Goal: Check status: Check status

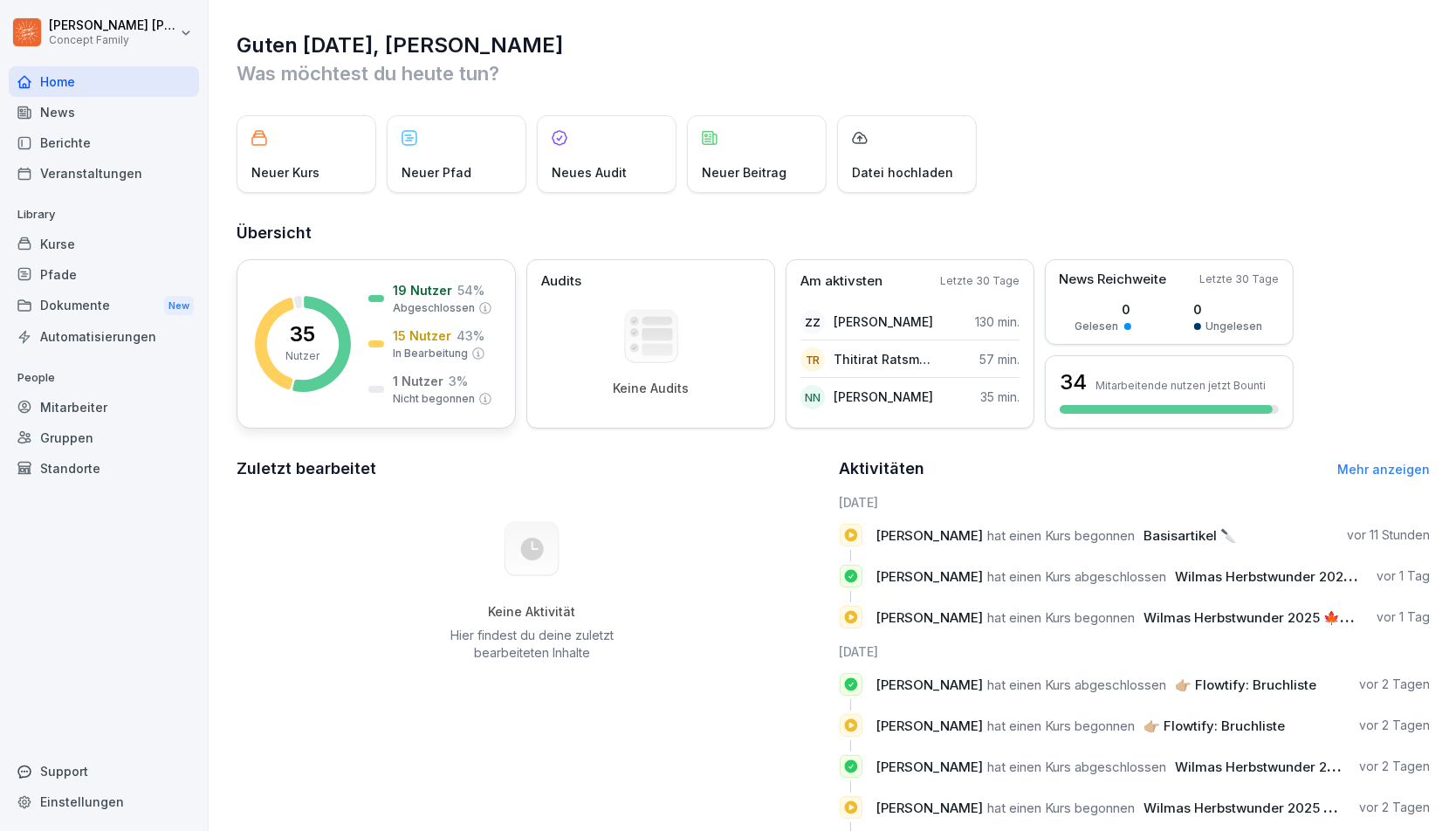
click at [430, 342] on p "15 Nutzer" at bounding box center [422, 335] width 58 height 18
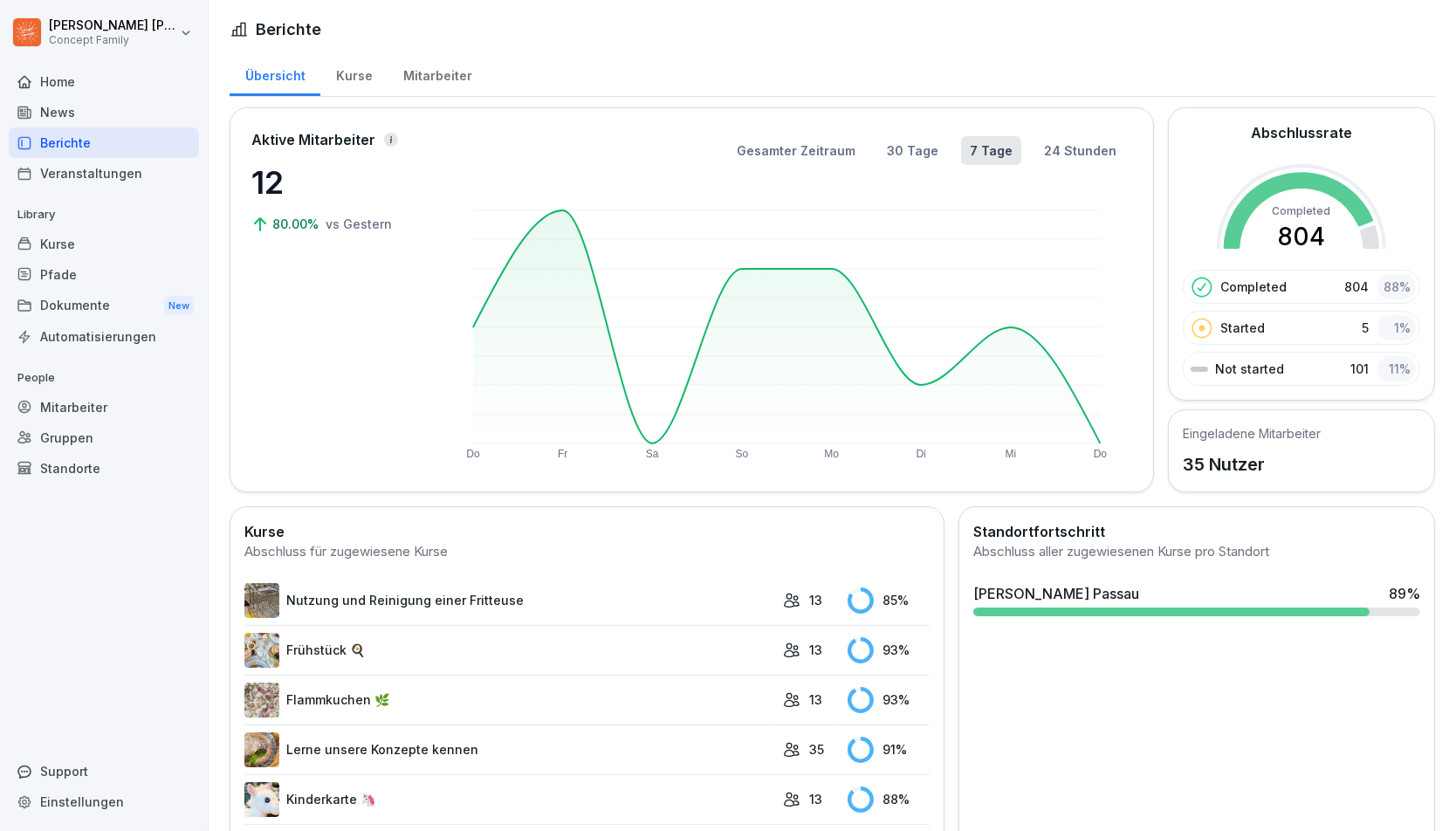
click at [77, 399] on div "Mitarbeiter" at bounding box center [104, 407] width 190 height 31
click at [40, 404] on div "Mitarbeiter" at bounding box center [104, 407] width 190 height 31
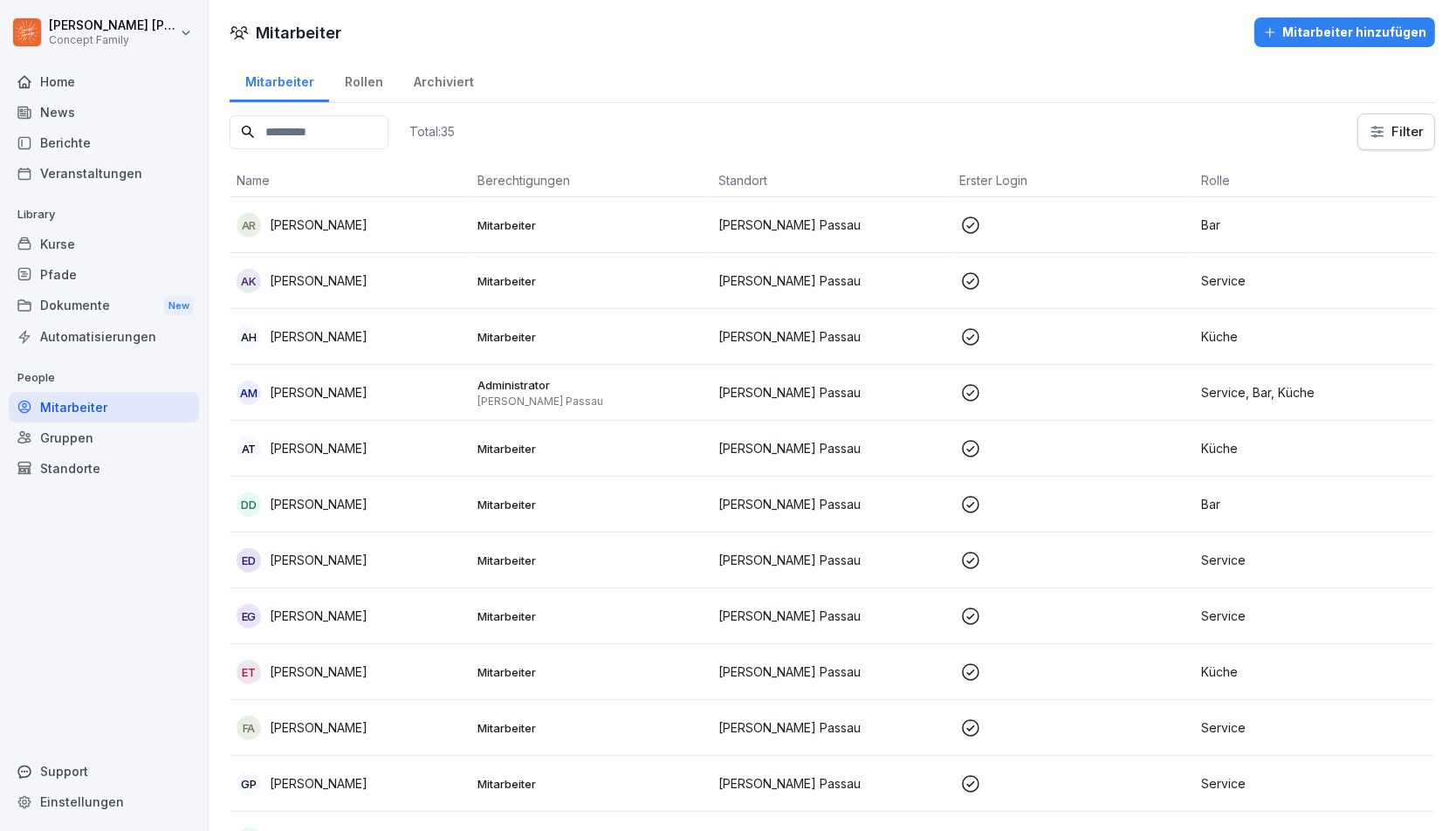
click at [972, 388] on icon at bounding box center [970, 393] width 21 height 21
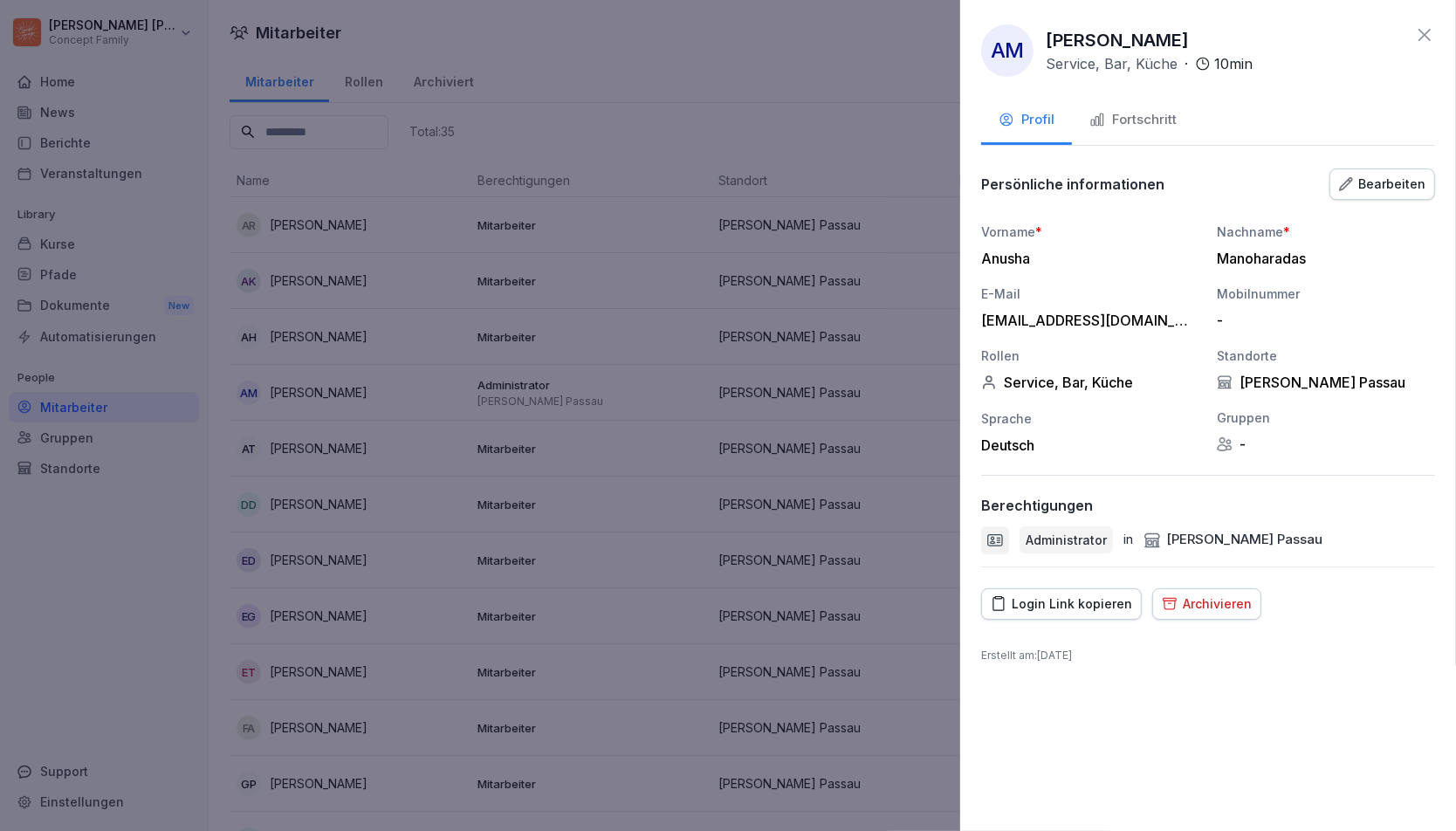
click at [1134, 121] on div "Fortschritt" at bounding box center [1133, 120] width 87 height 20
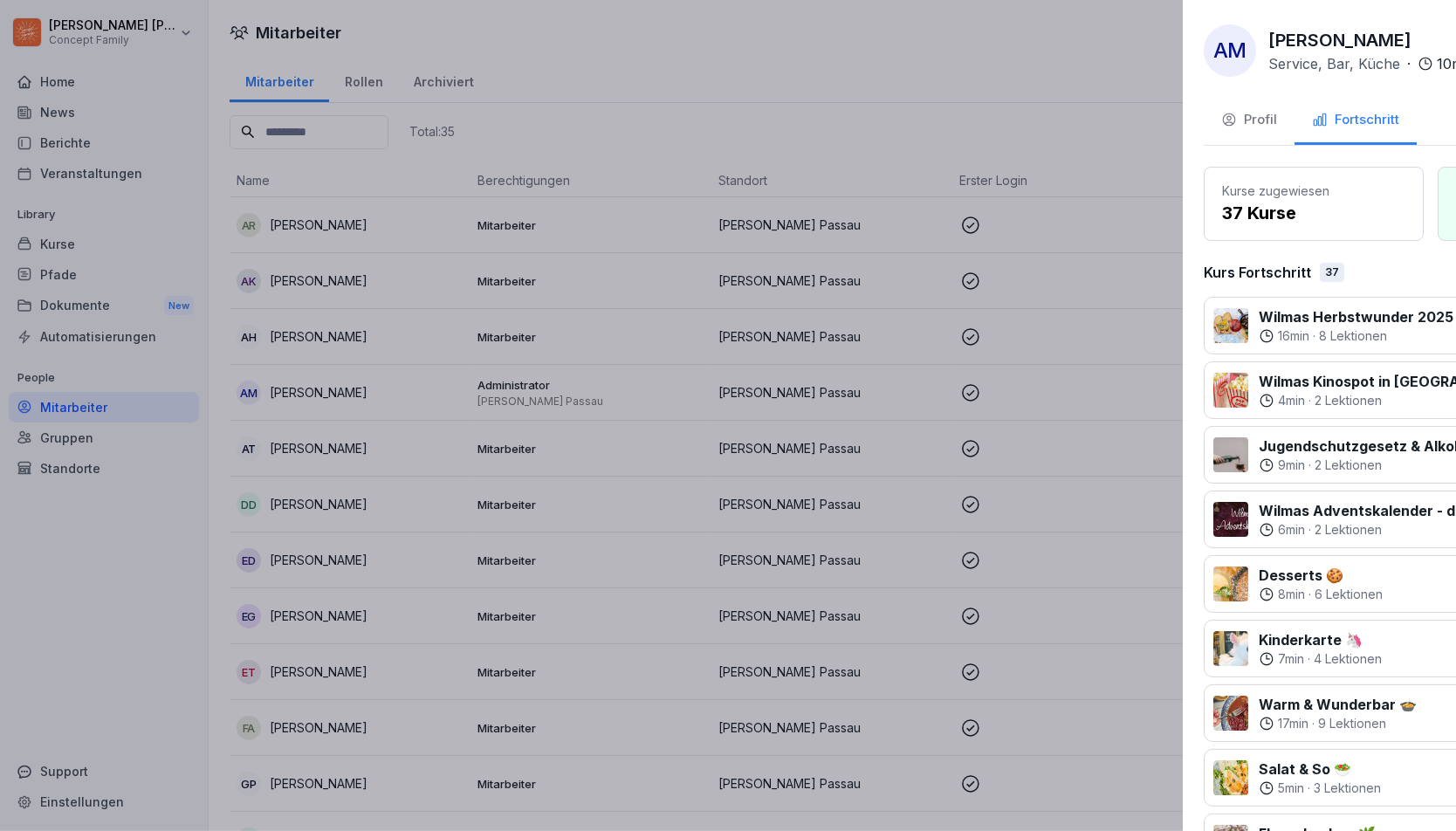
click at [760, 235] on div at bounding box center [728, 416] width 1456 height 831
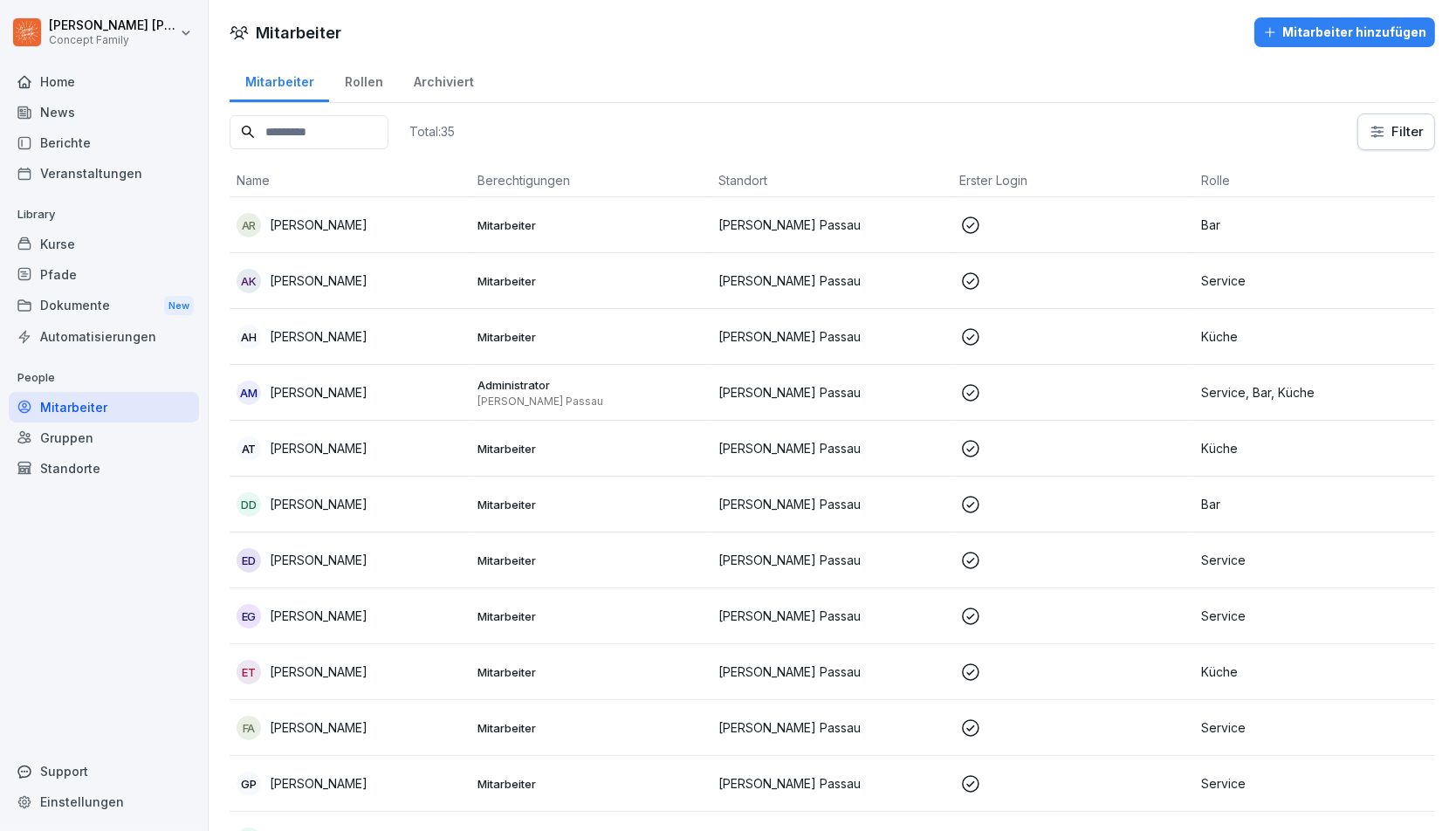
click at [964, 226] on icon at bounding box center [970, 225] width 21 height 21
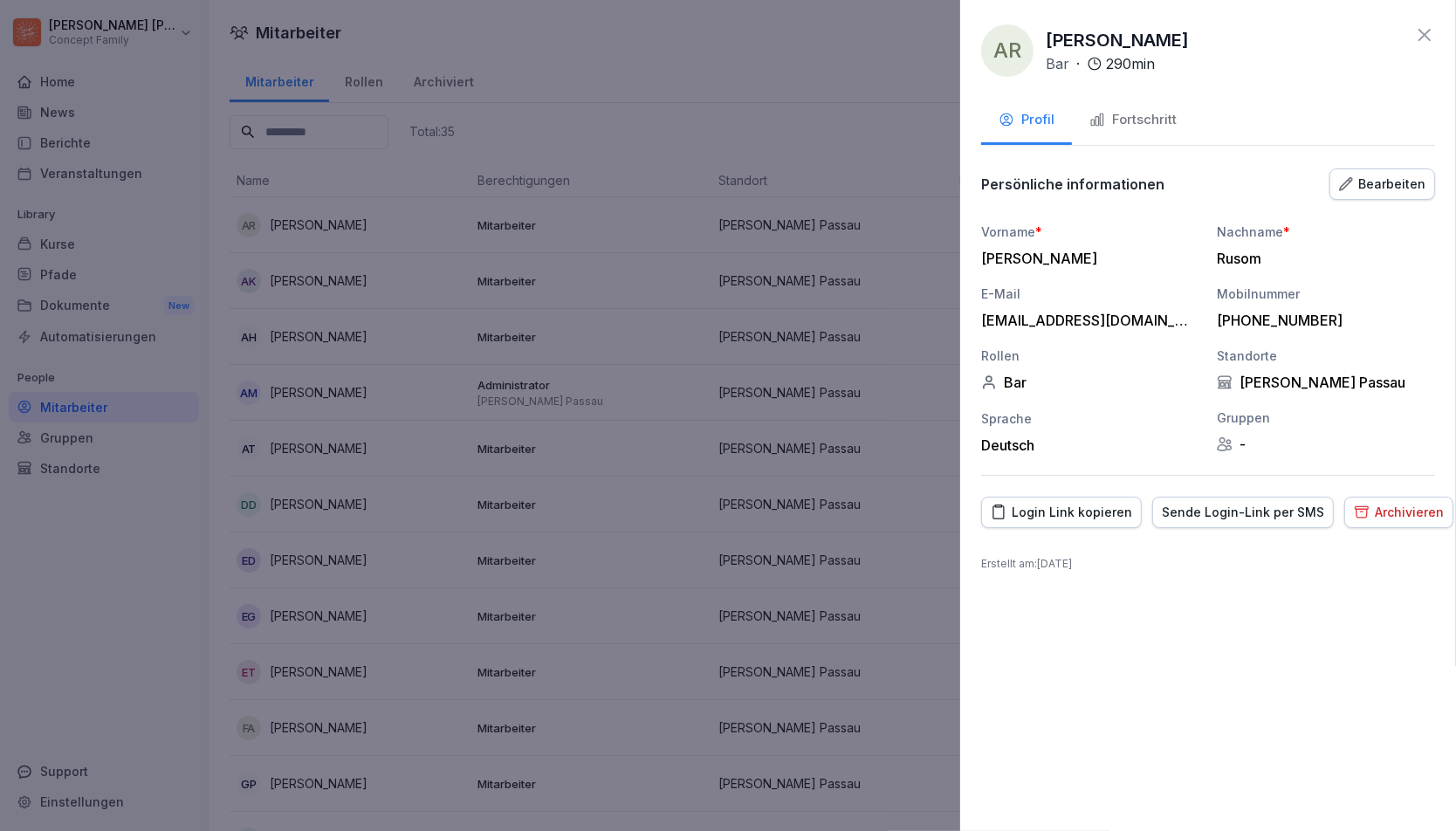
click at [1151, 117] on div "Fortschritt" at bounding box center [1133, 120] width 87 height 20
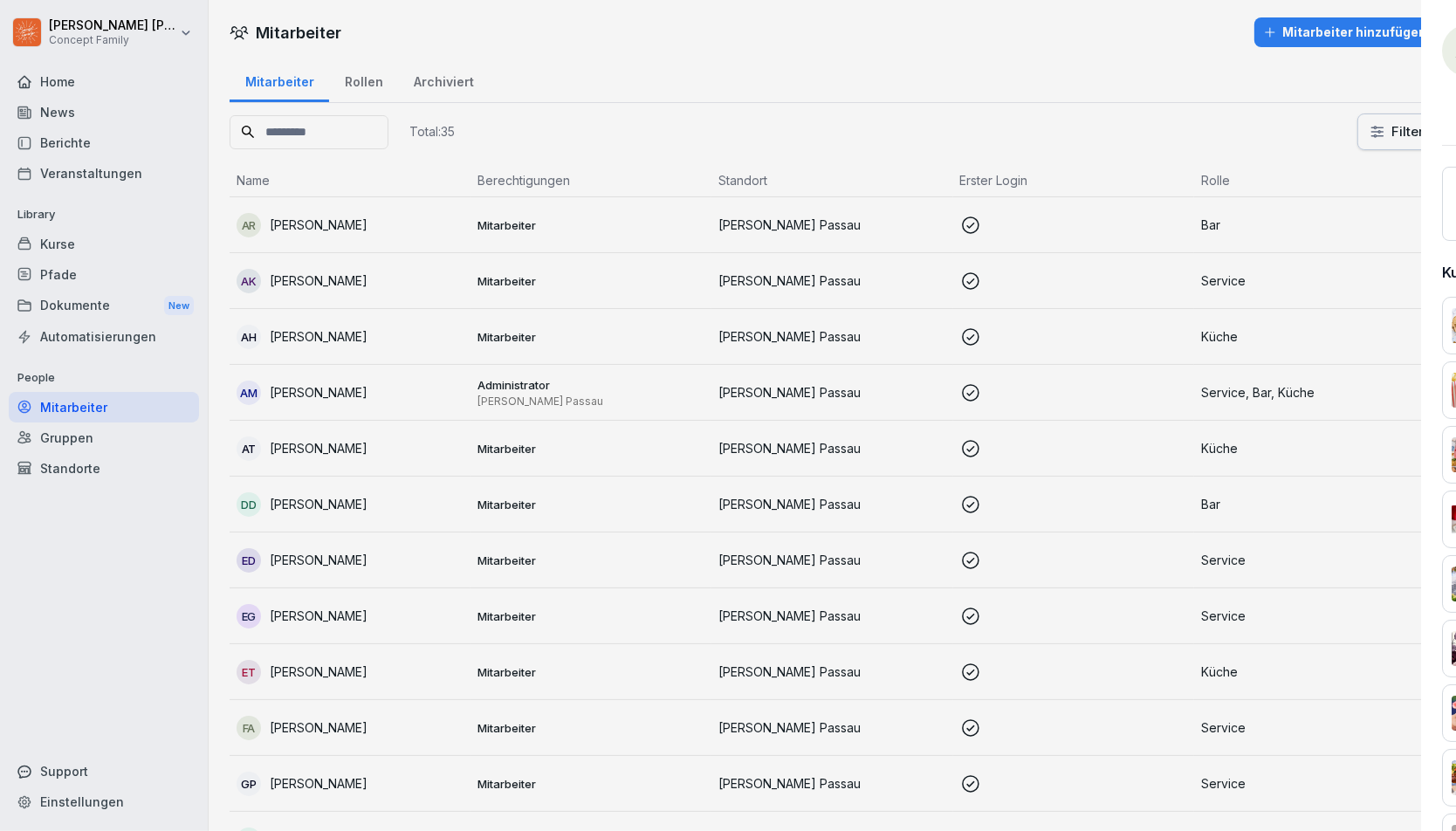
click at [781, 255] on div at bounding box center [728, 416] width 1456 height 831
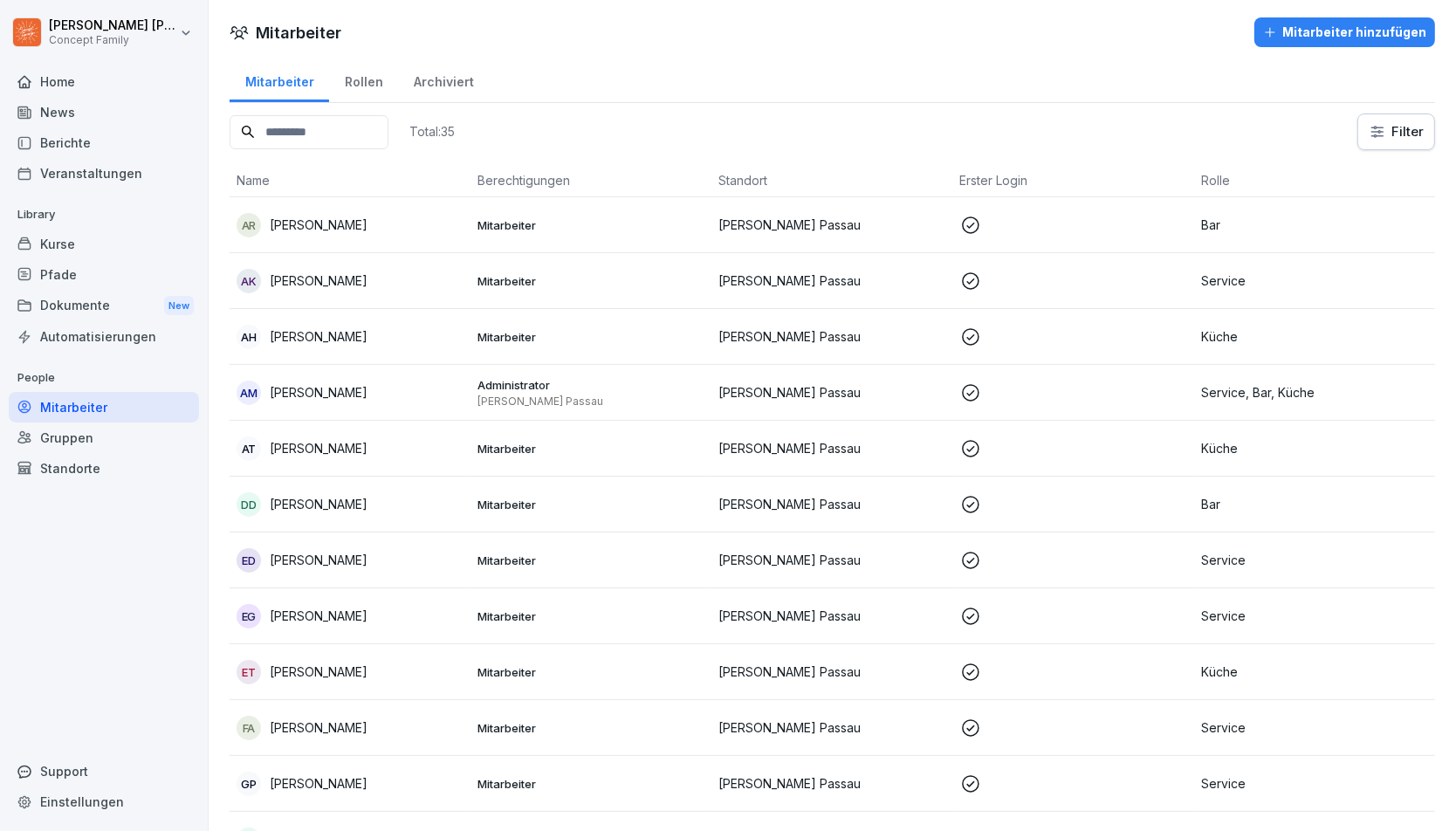
click at [781, 295] on td "[PERSON_NAME] Passau" at bounding box center [832, 281] width 241 height 56
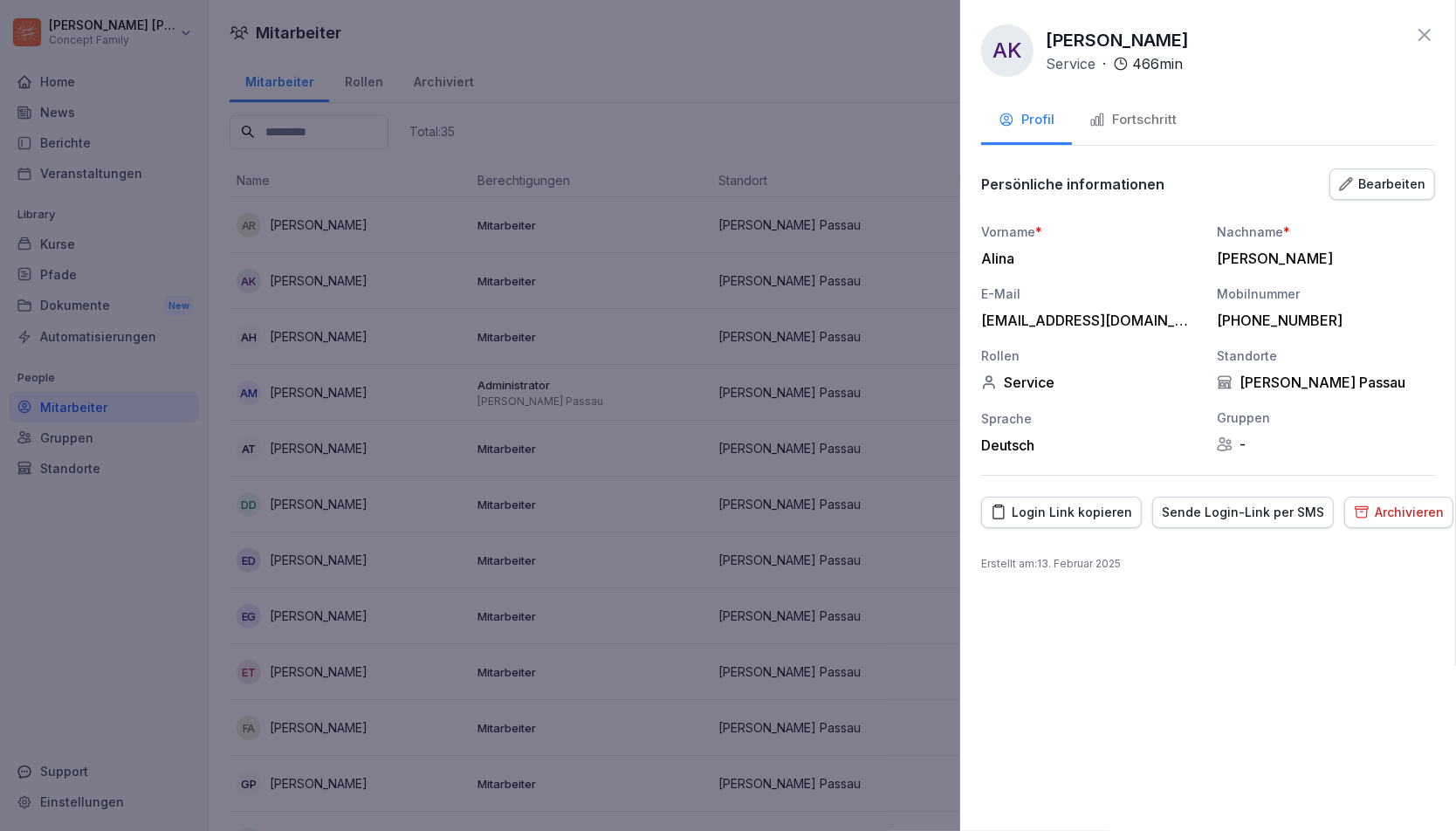
click at [1139, 114] on div "Fortschritt" at bounding box center [1133, 120] width 87 height 20
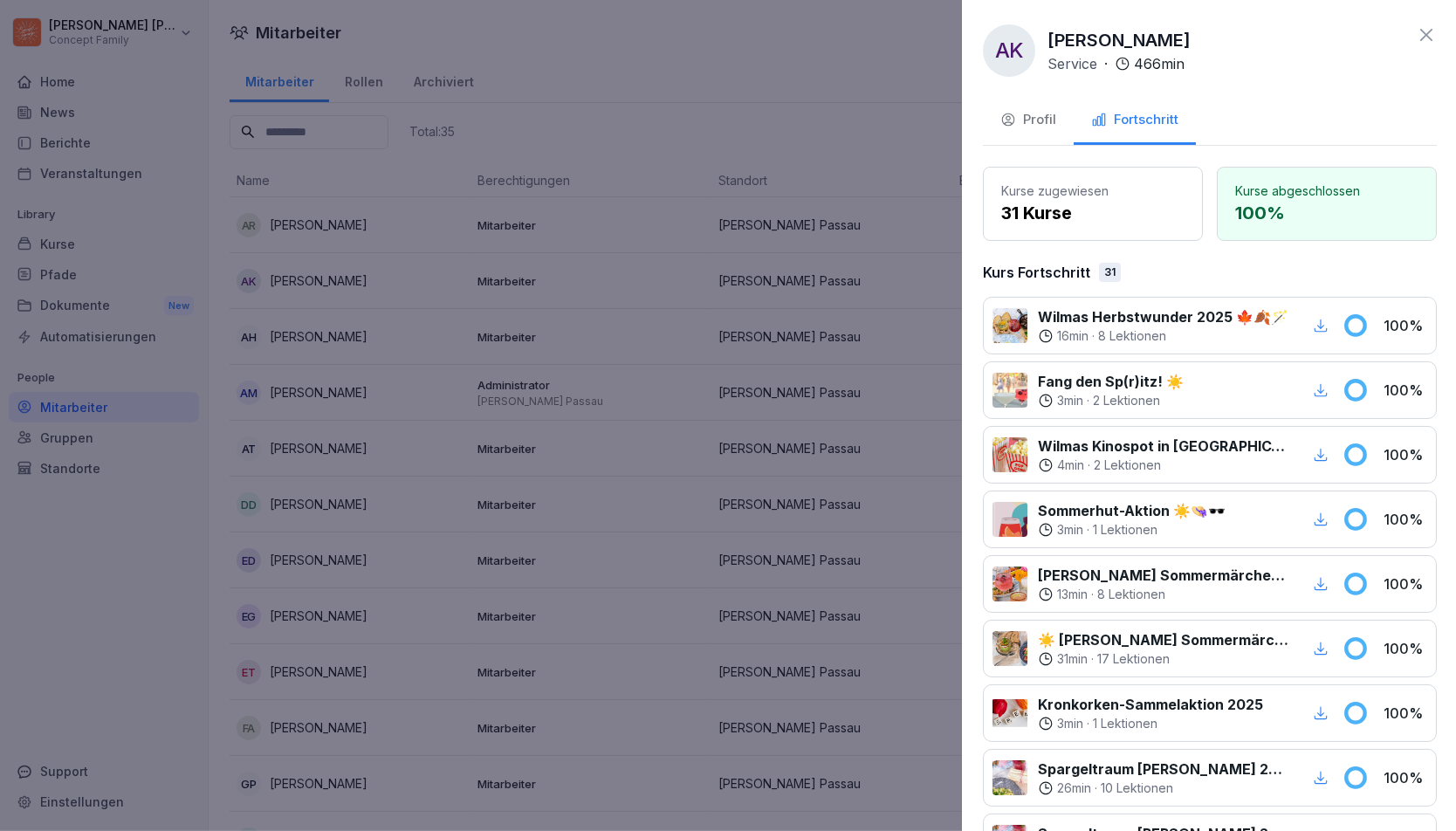
click at [847, 393] on div at bounding box center [728, 416] width 1456 height 831
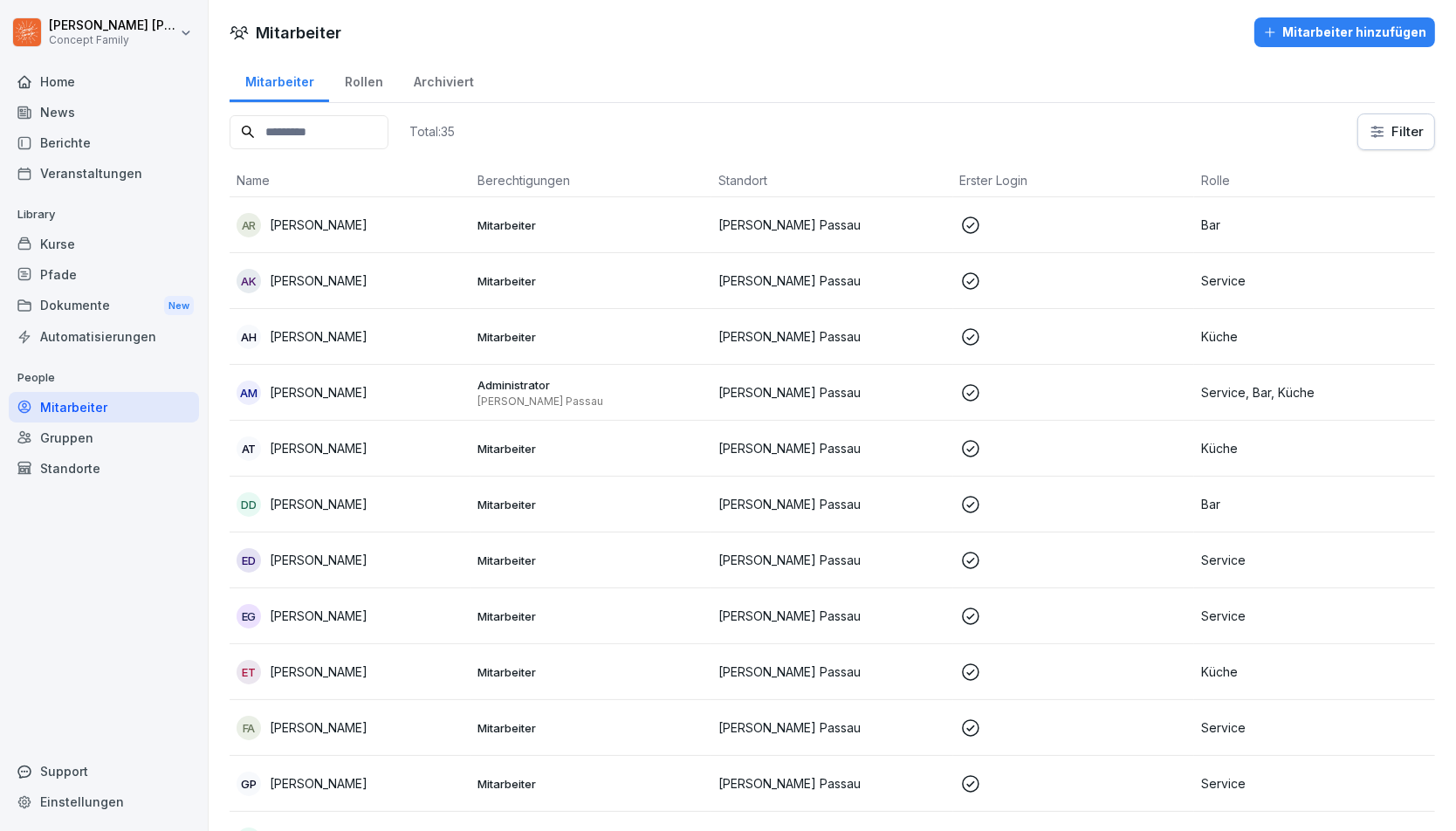
click at [812, 328] on p "[PERSON_NAME] Passau" at bounding box center [831, 336] width 227 height 18
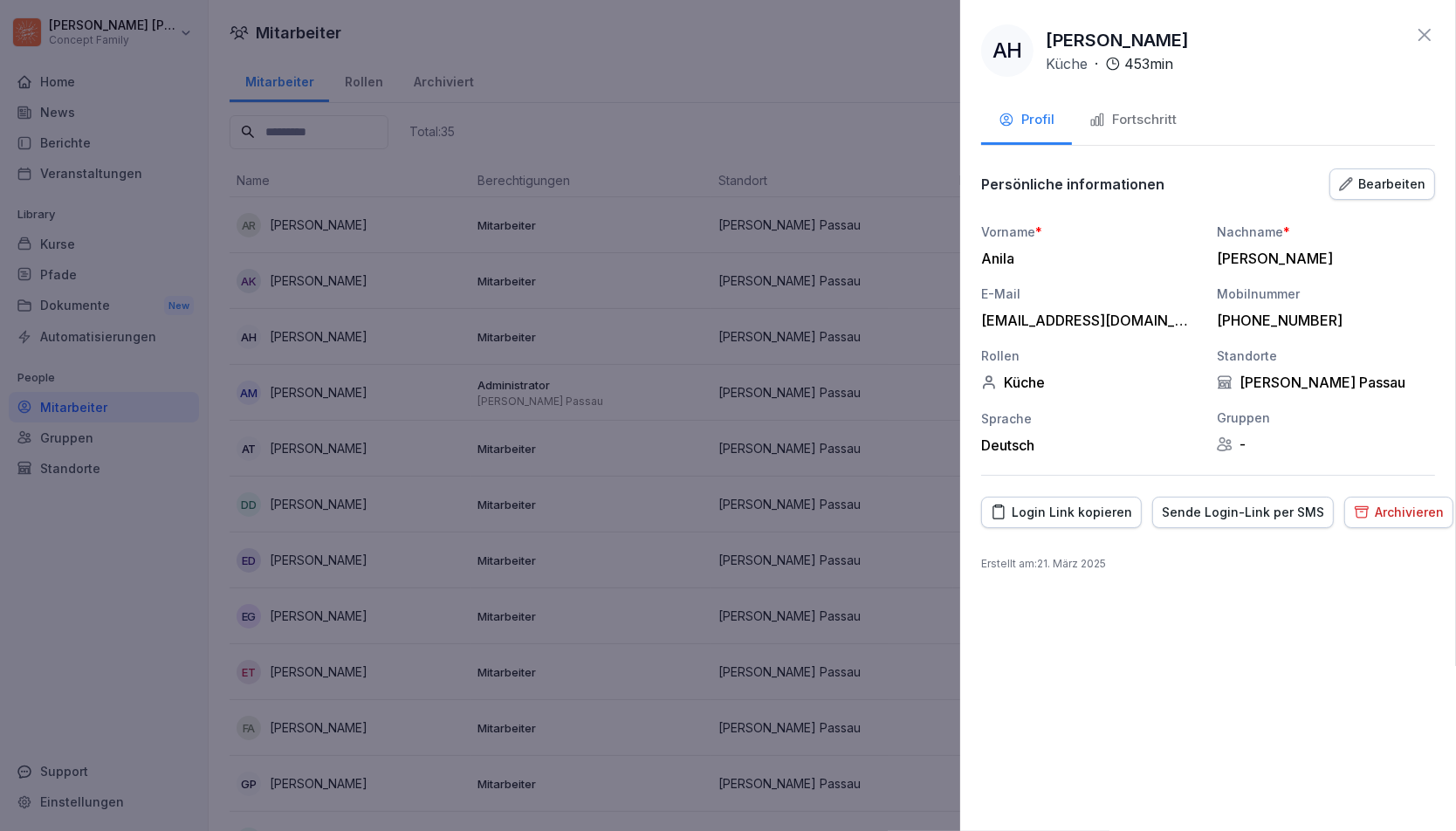
click at [1134, 113] on div "Fortschritt" at bounding box center [1133, 120] width 87 height 20
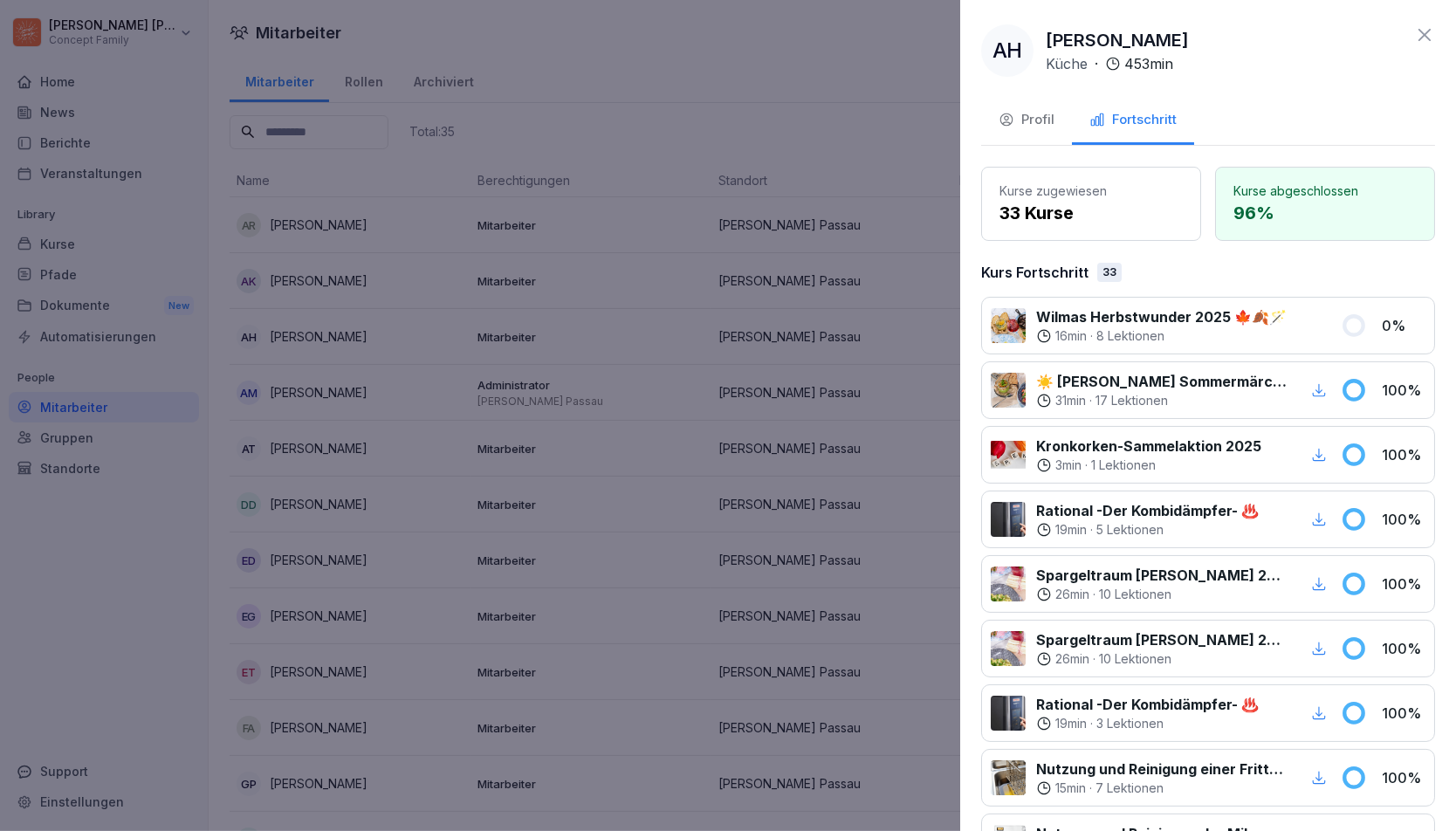
click at [1424, 333] on p "0 %" at bounding box center [1404, 325] width 44 height 21
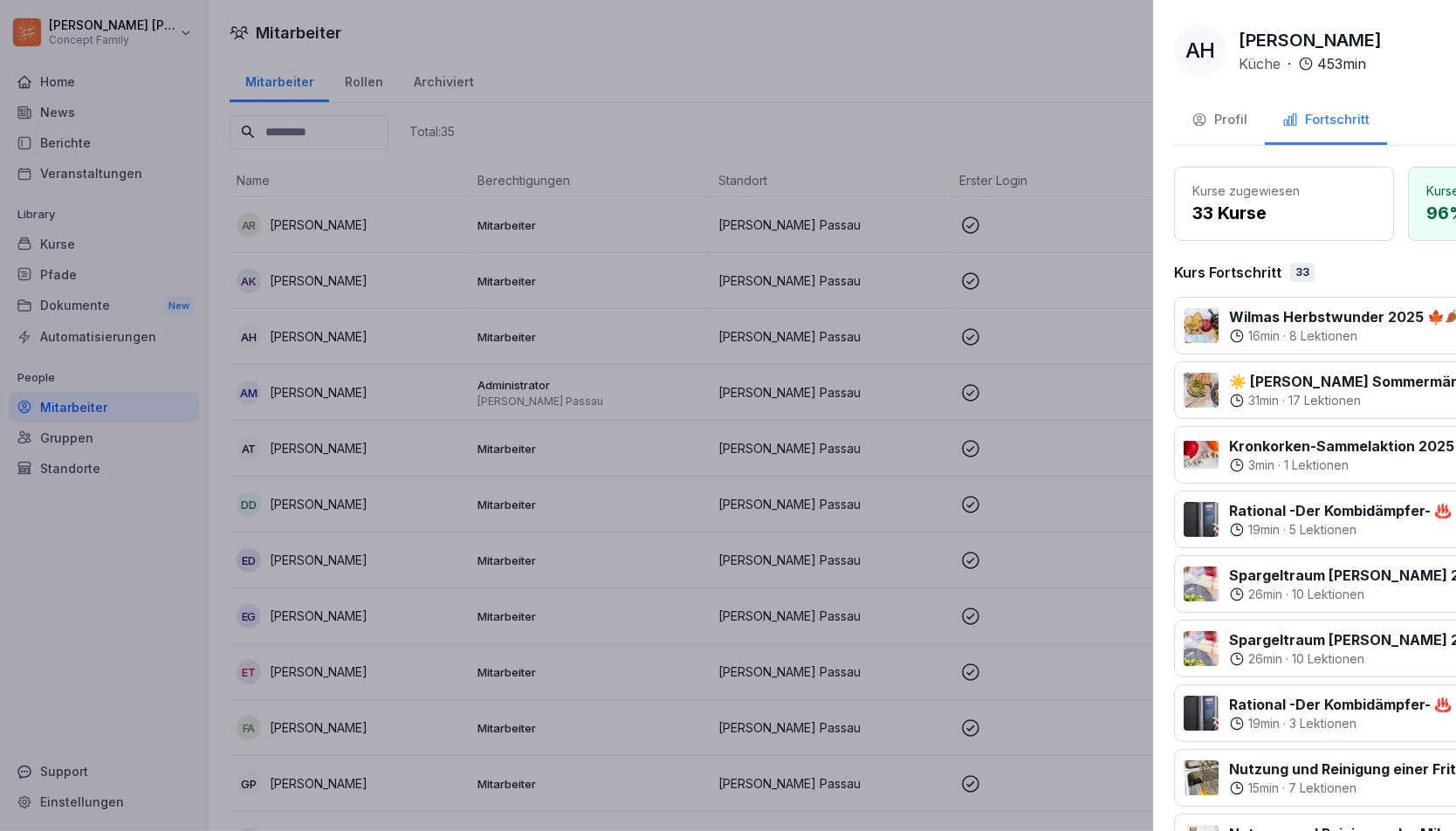
click at [538, 351] on div at bounding box center [728, 416] width 1456 height 831
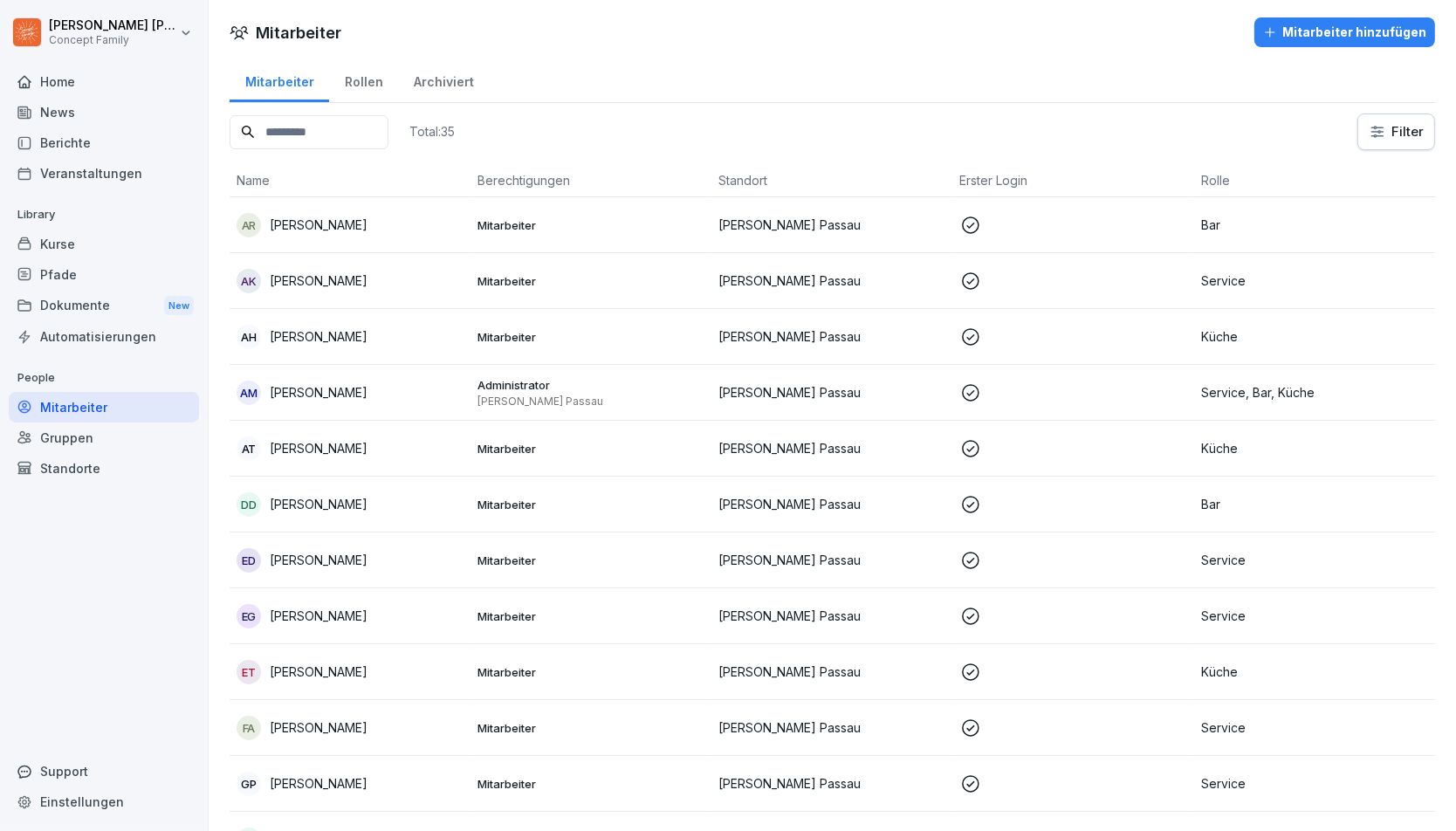
click at [85, 140] on div "Berichte" at bounding box center [104, 143] width 190 height 31
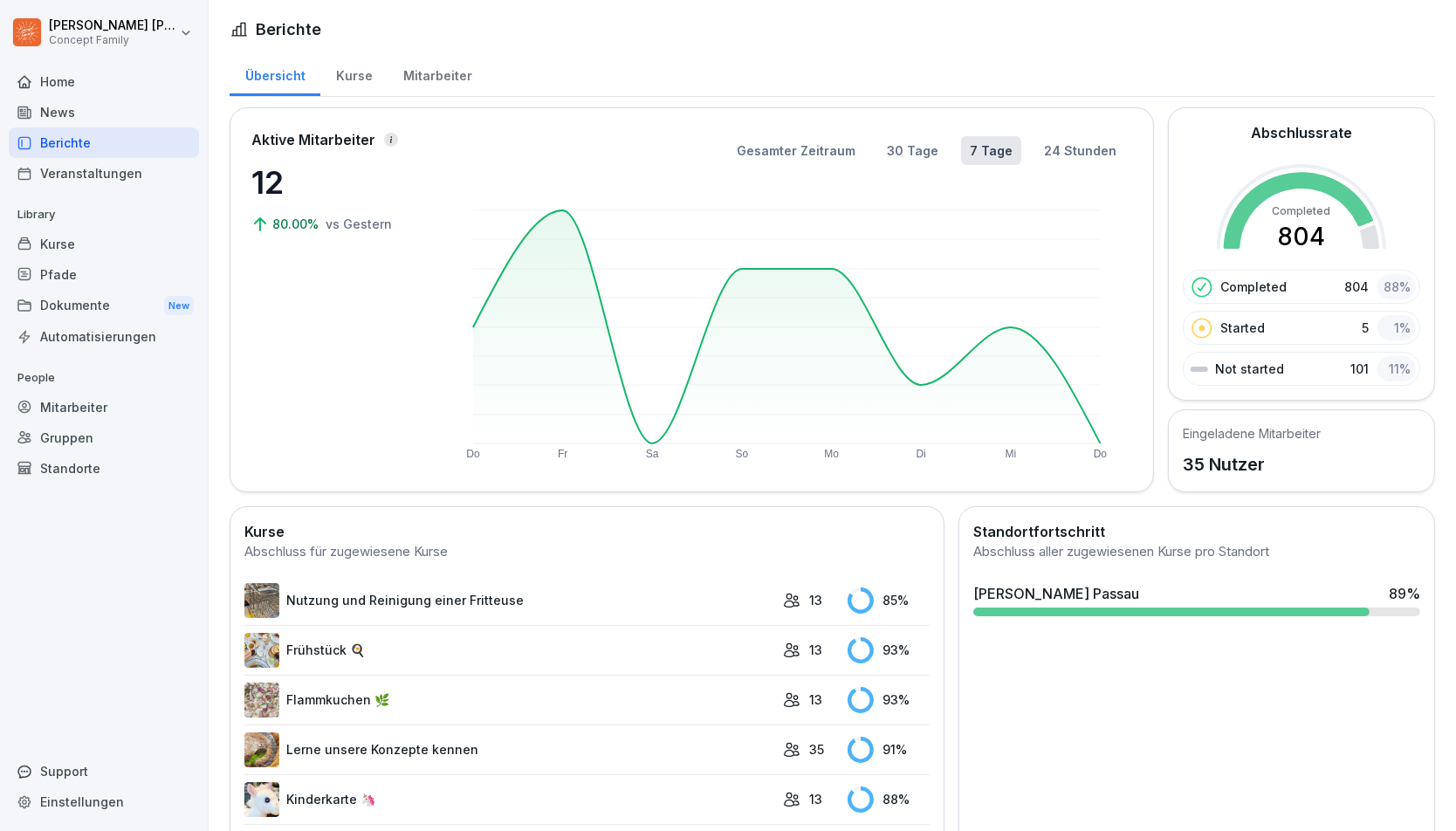
click at [436, 69] on div "Mitarbeiter" at bounding box center [436, 74] width 99 height 45
